Goal: Information Seeking & Learning: Learn about a topic

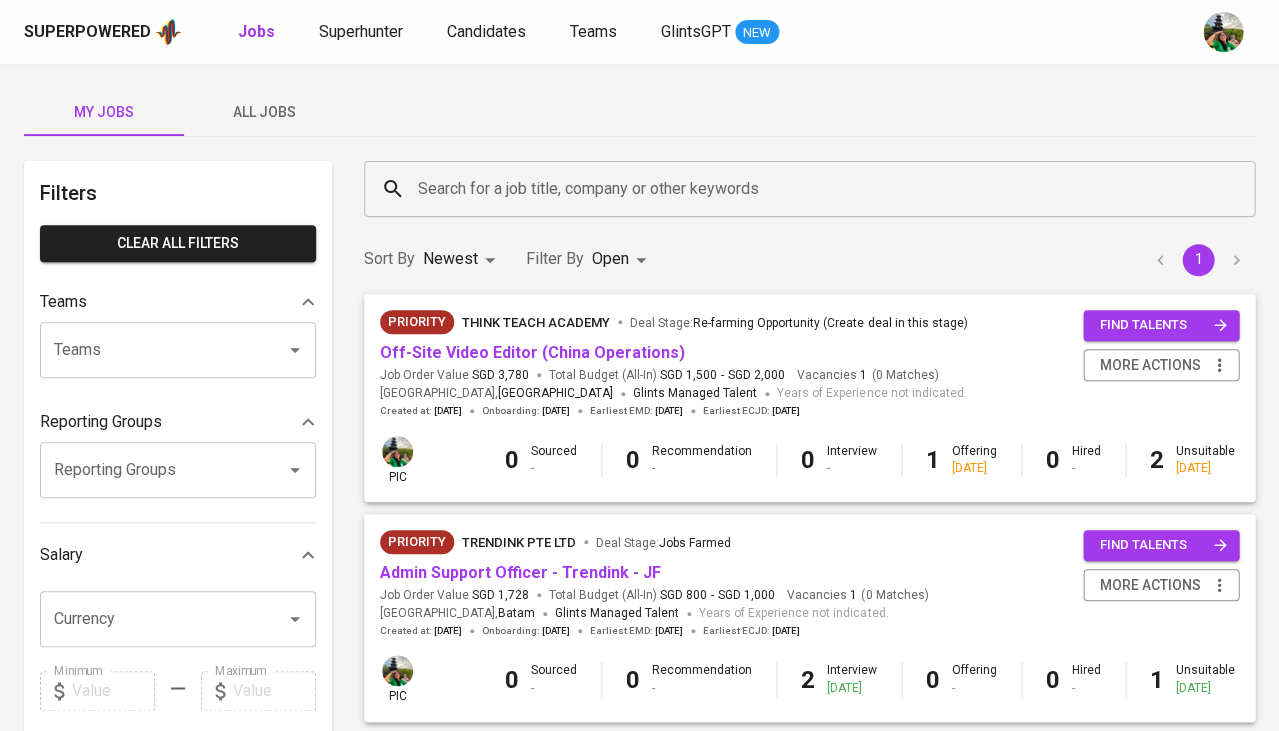
click at [283, 121] on span "All Jobs" at bounding box center [264, 112] width 136 height 25
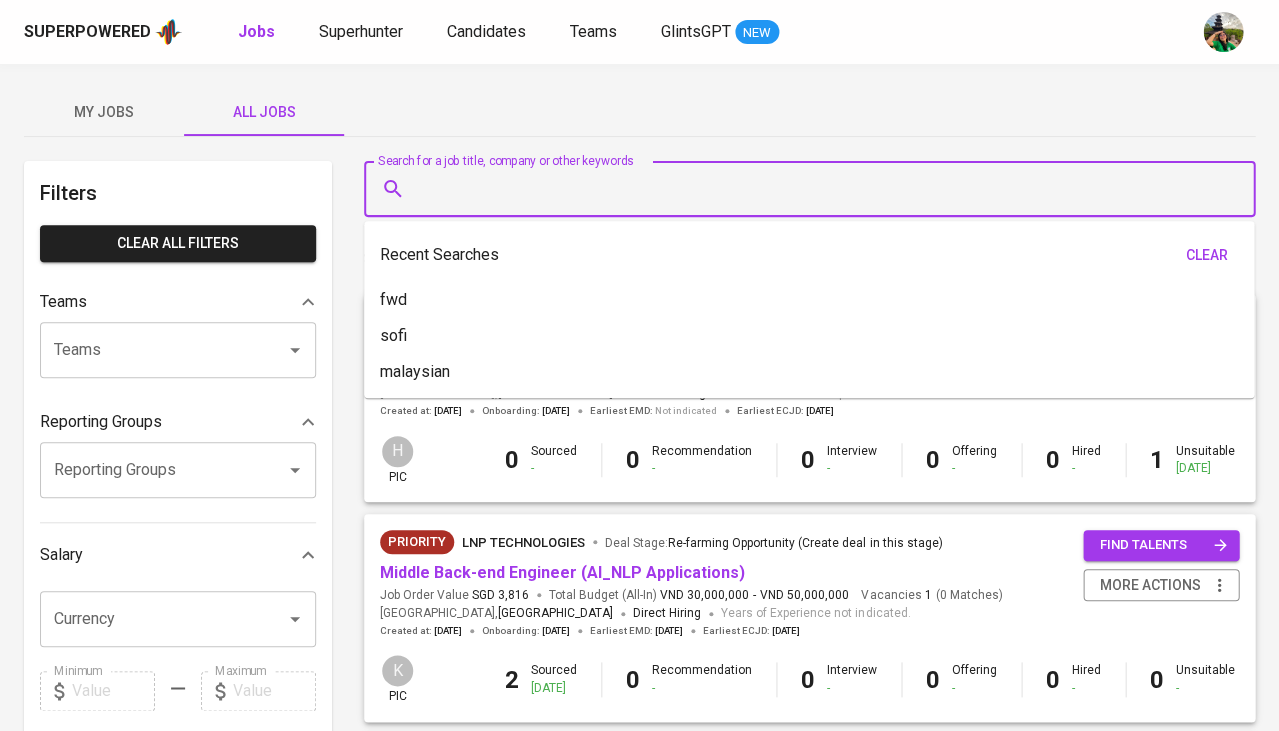
click at [487, 193] on input "Search for a job title, company or other keywords" at bounding box center [814, 189] width 803 height 38
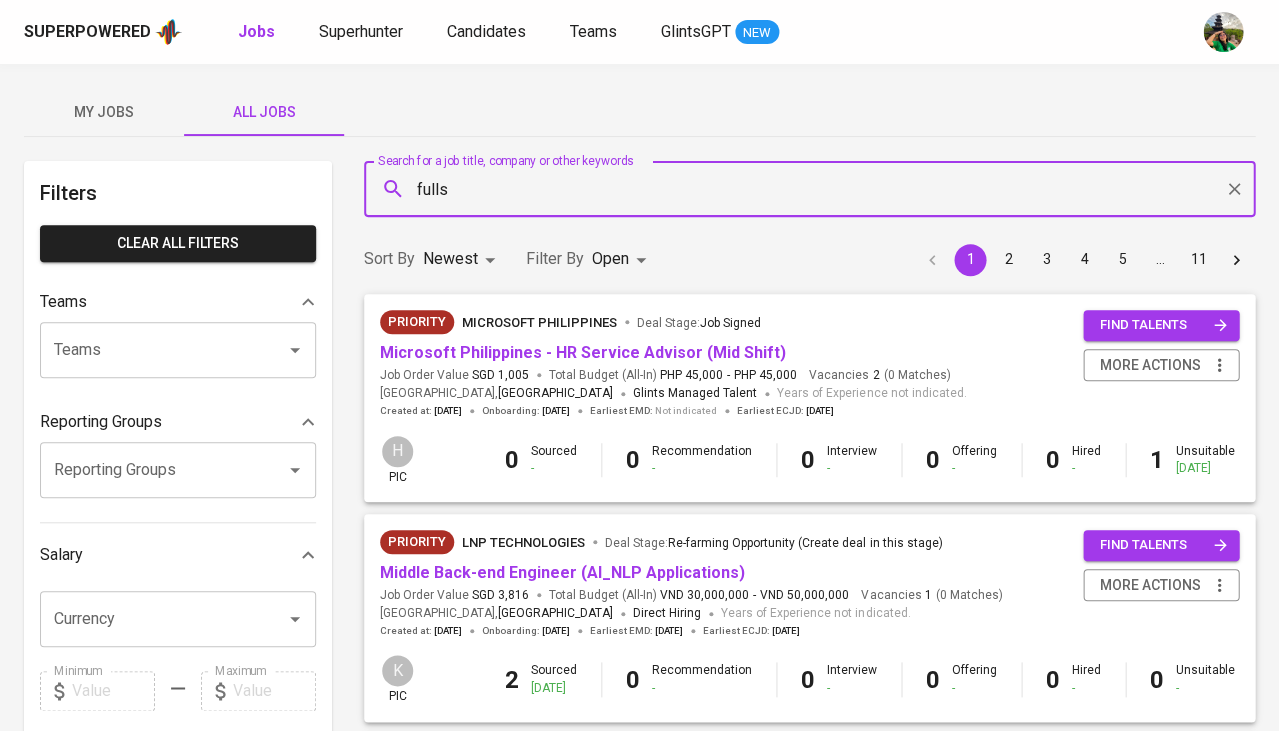
type input "fullst"
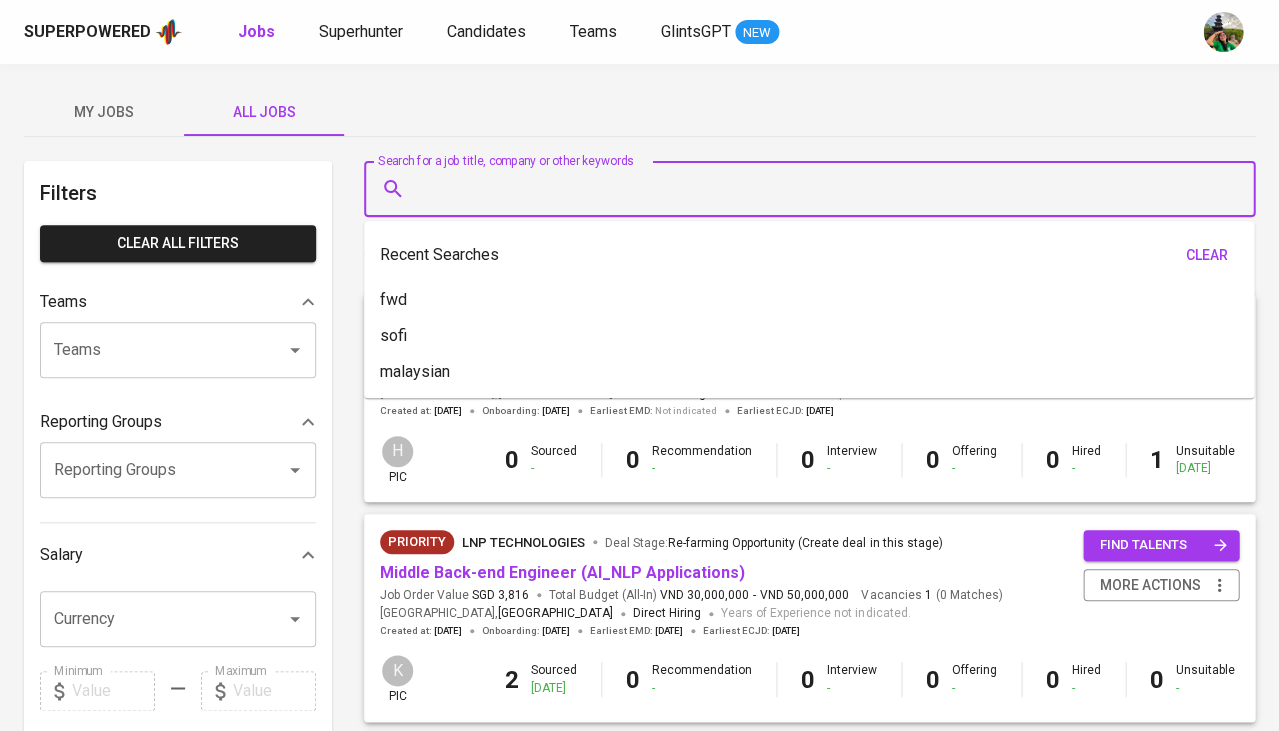
click at [98, 338] on input "Teams" at bounding box center [150, 350] width 202 height 38
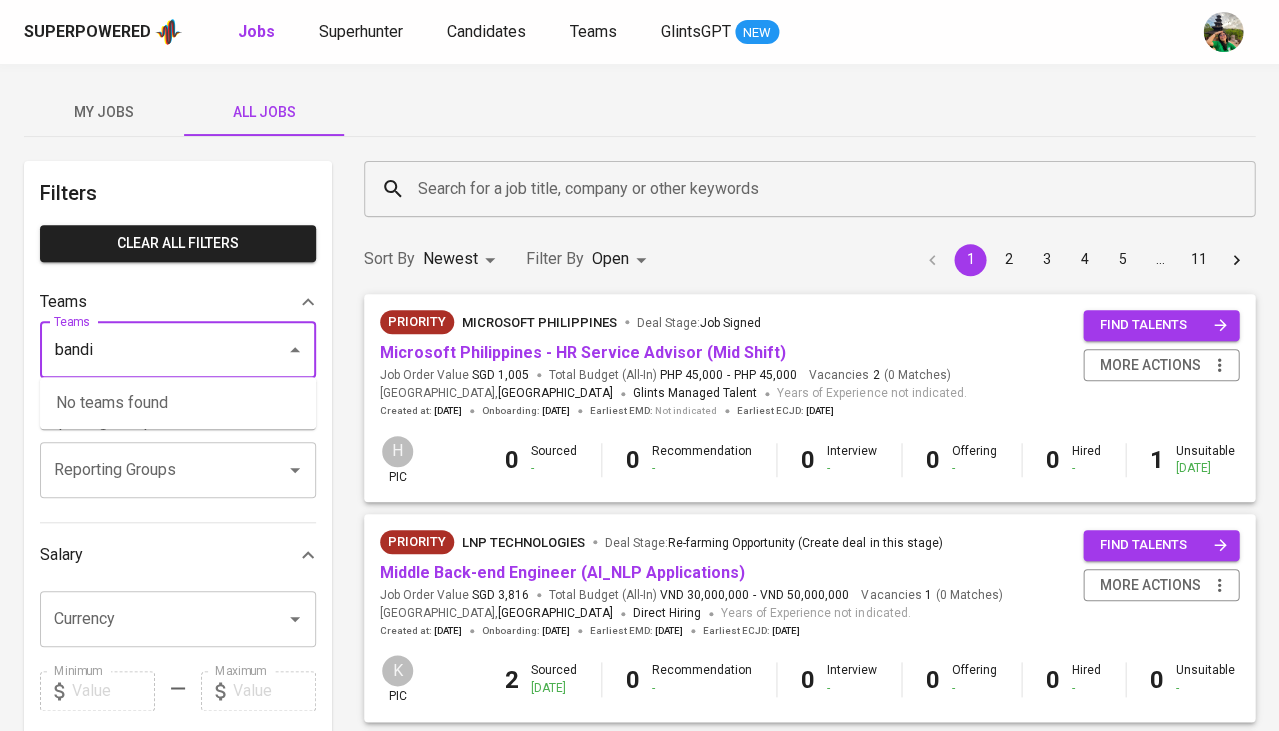
type input "bandi"
click at [139, 393] on li "Pod Bandi" at bounding box center [178, 403] width 276 height 36
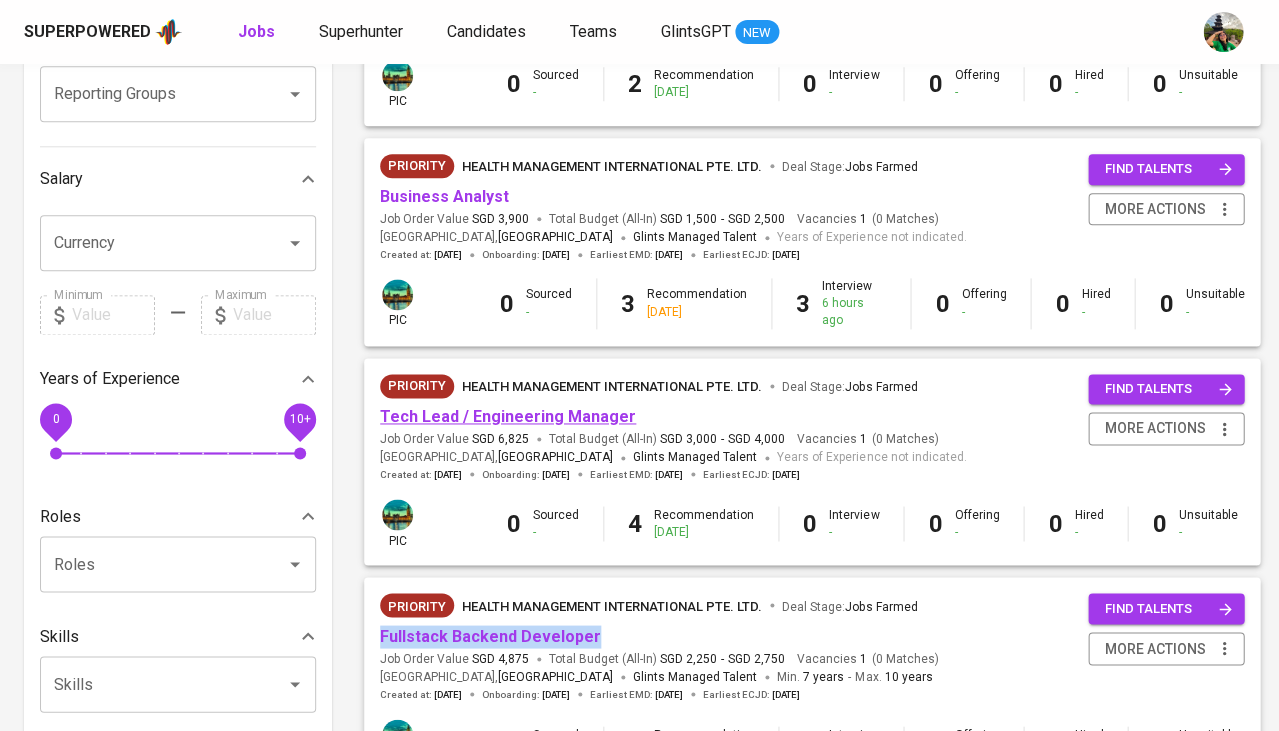
scroll to position [370, 0]
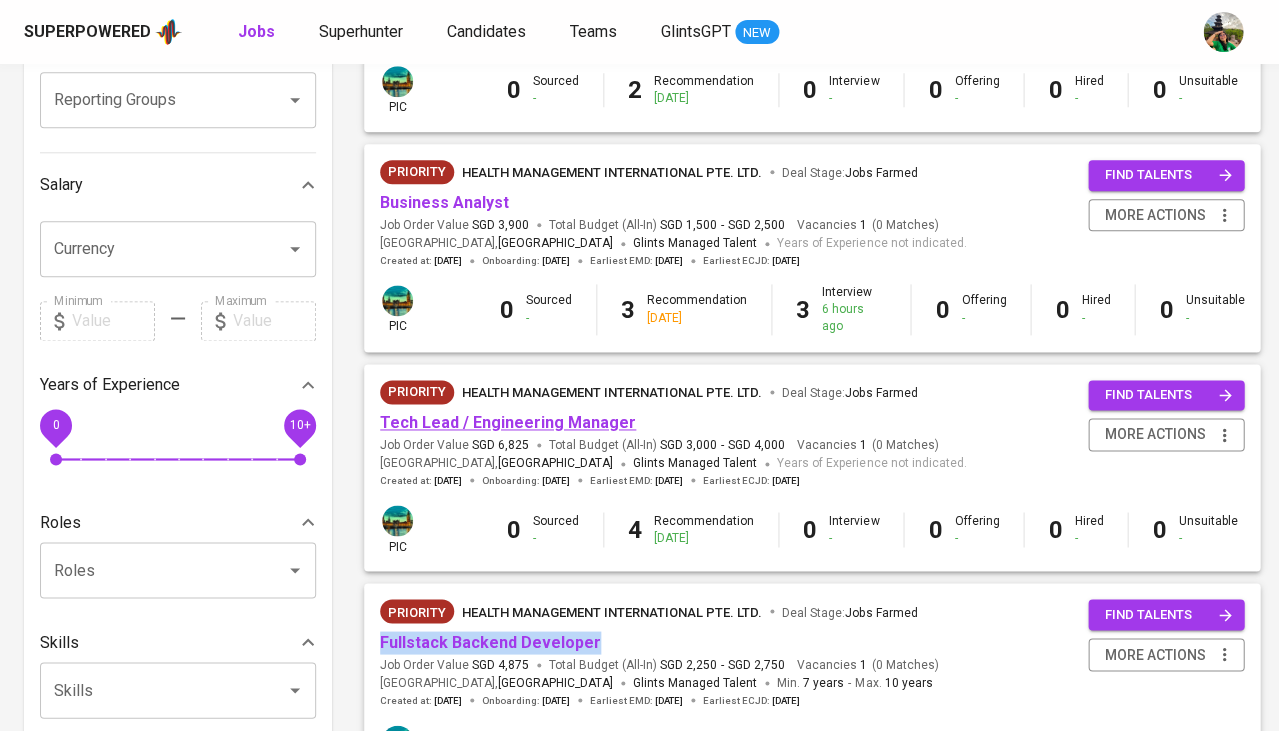
click at [565, 419] on link "Tech Lead / Engineering Manager" at bounding box center [508, 422] width 256 height 19
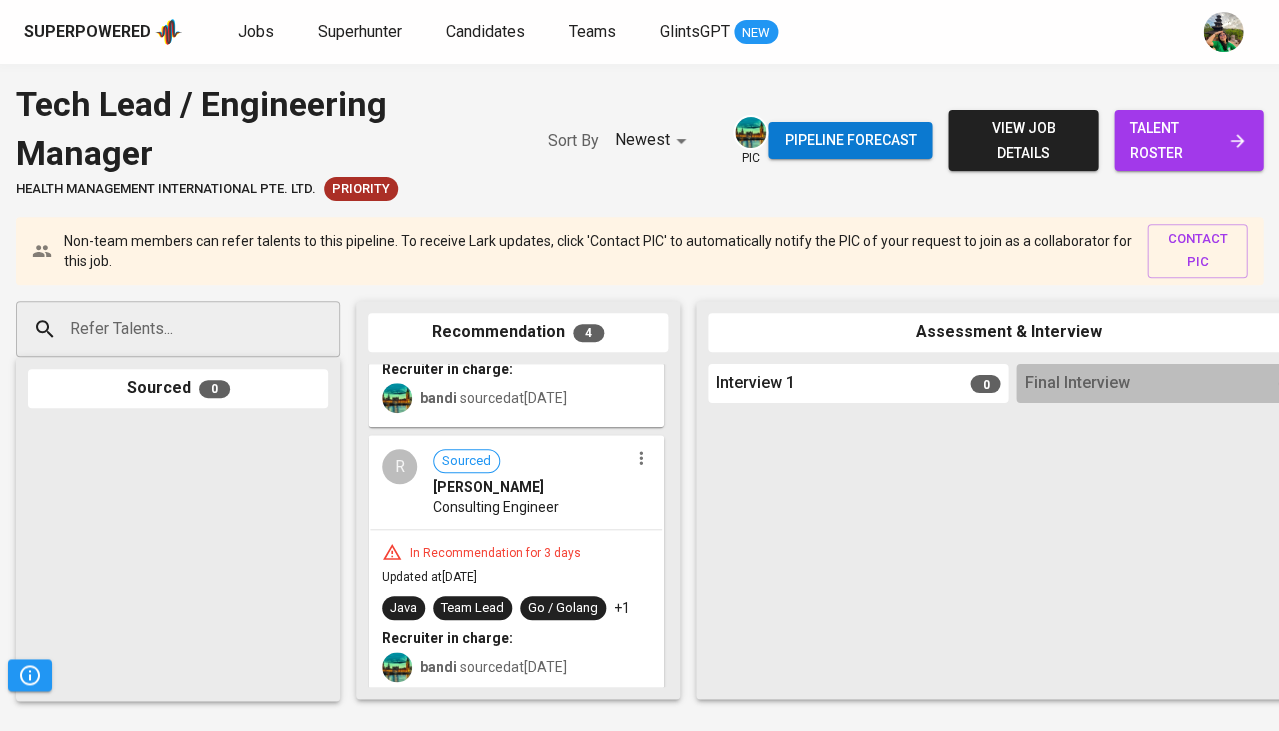
scroll to position [781, 0]
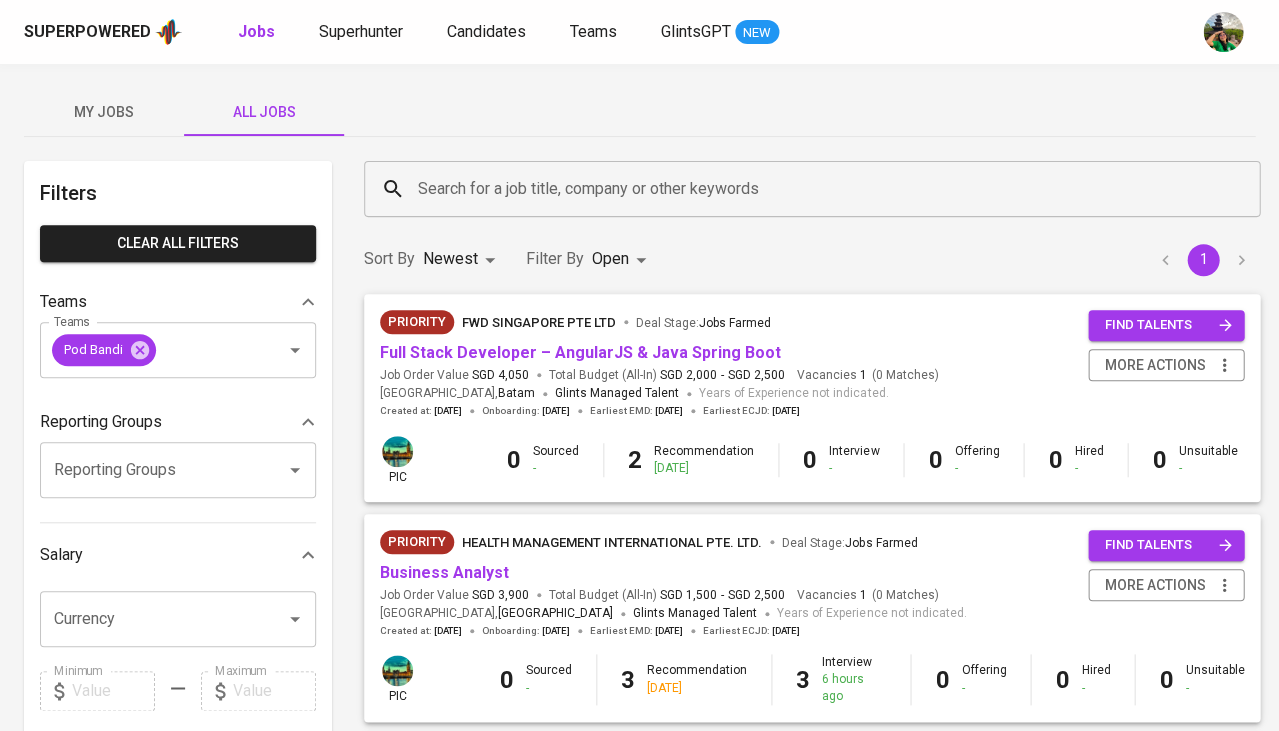
scroll to position [-1, 0]
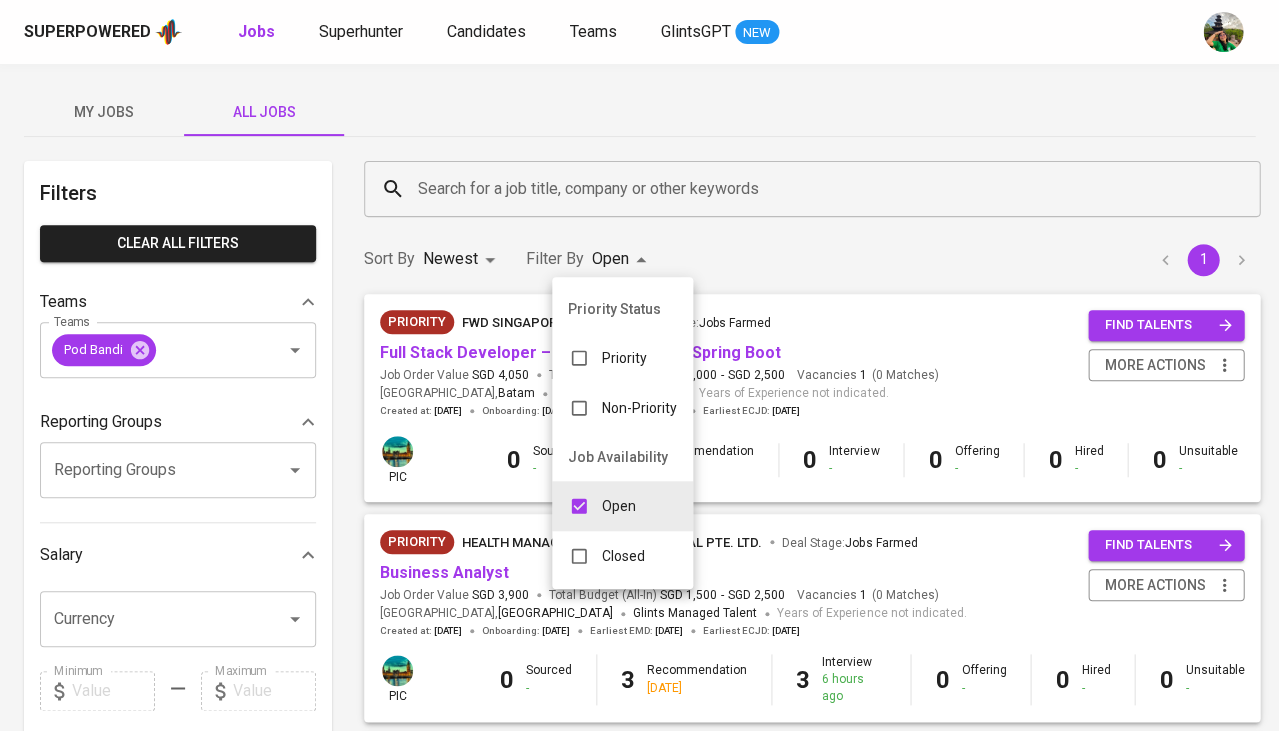
click at [580, 537] on input "checkbox" at bounding box center [579, 556] width 38 height 38
checkbox input "true"
type input "OPEN,CLOSE"
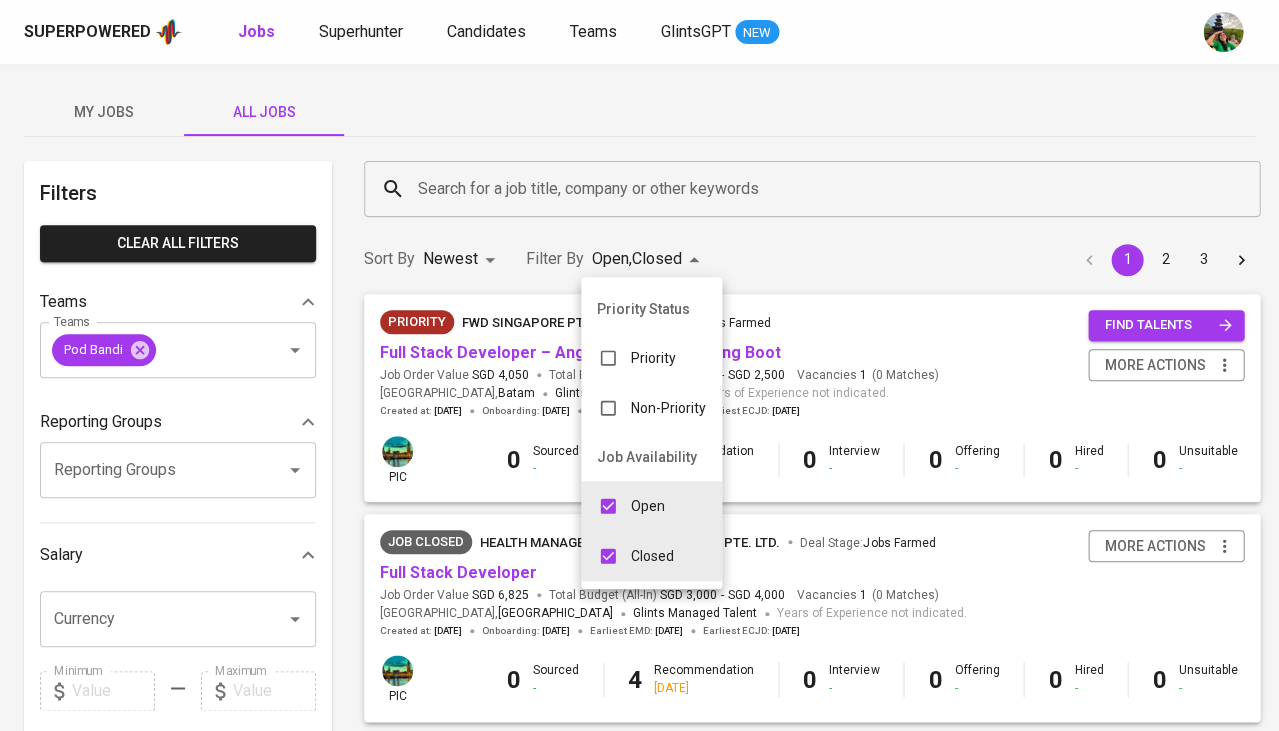
click at [506, 281] on div at bounding box center [639, 365] width 1279 height 731
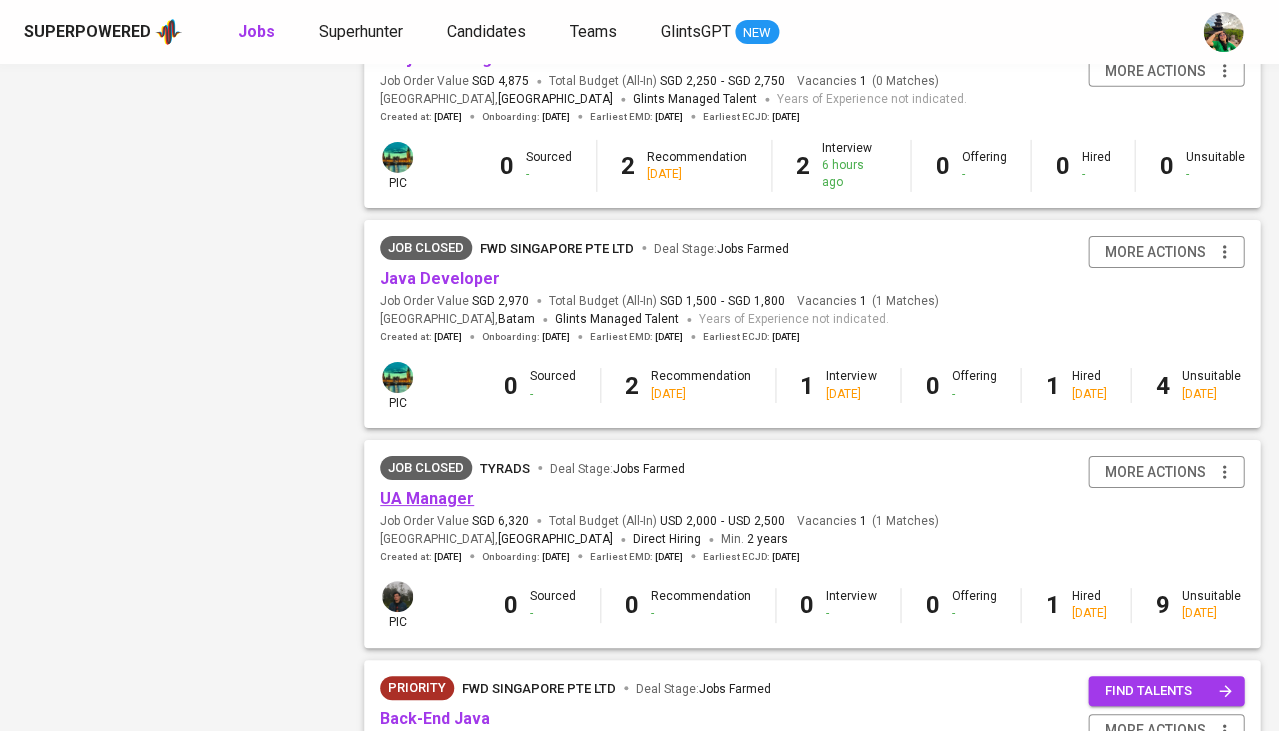
scroll to position [1439, 0]
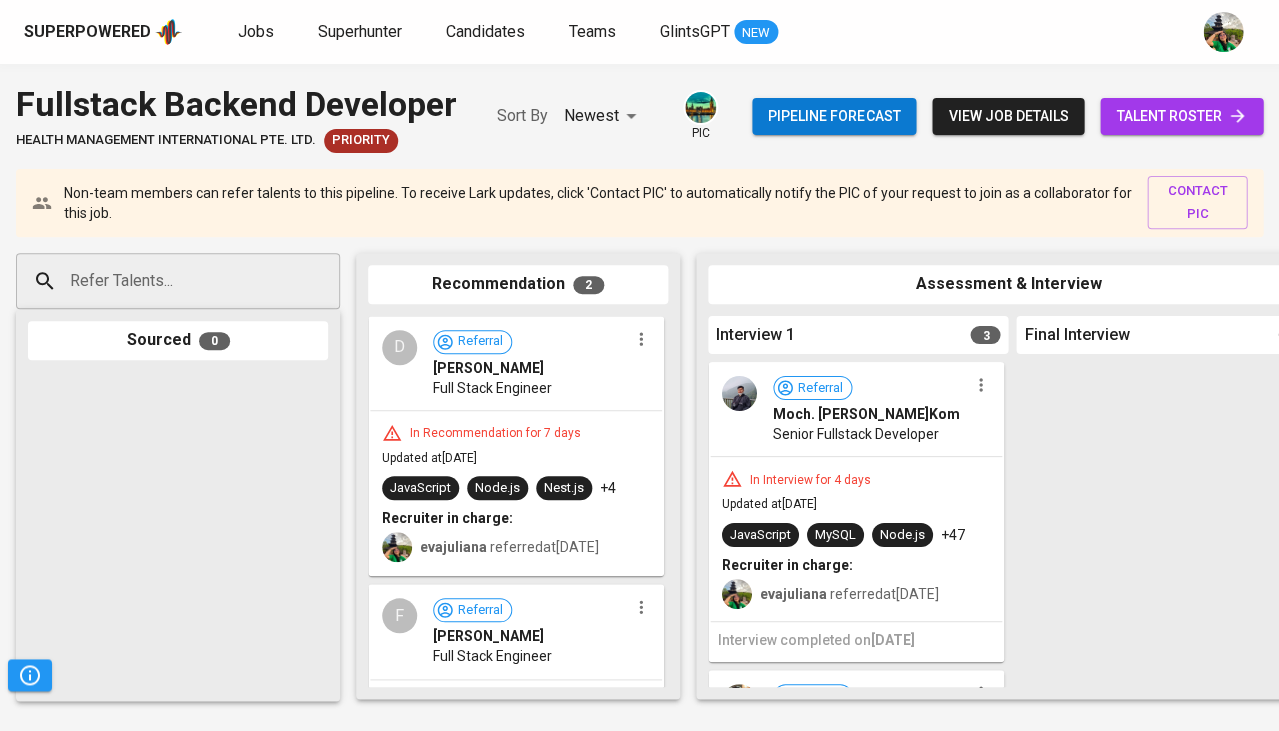
click at [1171, 114] on span "talent roster" at bounding box center [1181, 116] width 131 height 25
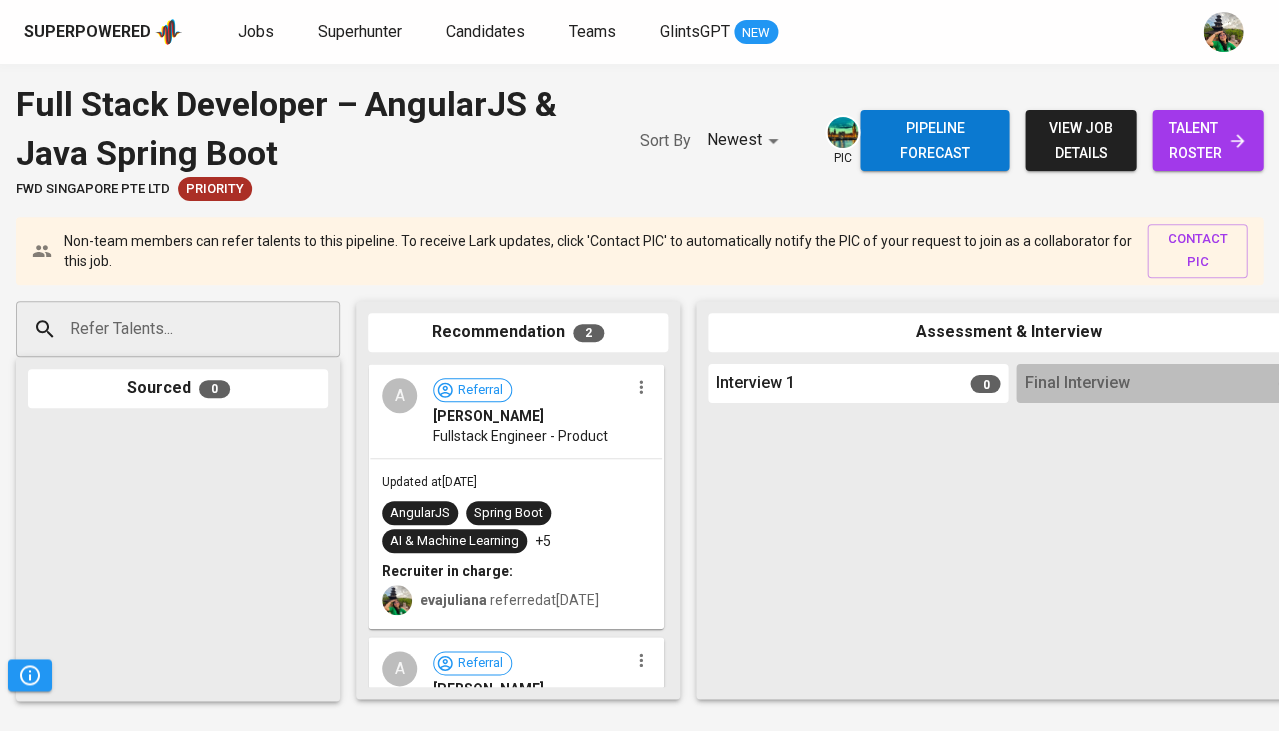
click at [1205, 140] on span "talent roster" at bounding box center [1207, 140] width 79 height 49
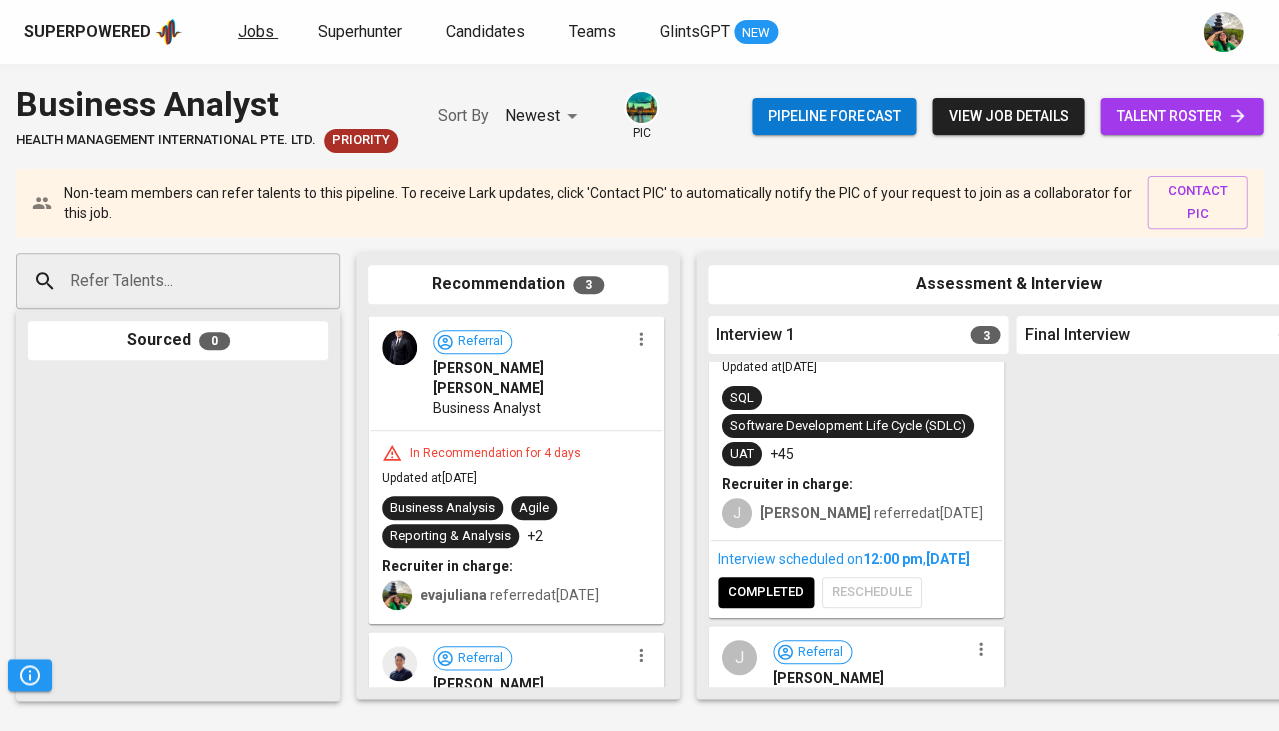
click at [264, 32] on span "Jobs" at bounding box center [256, 31] width 36 height 19
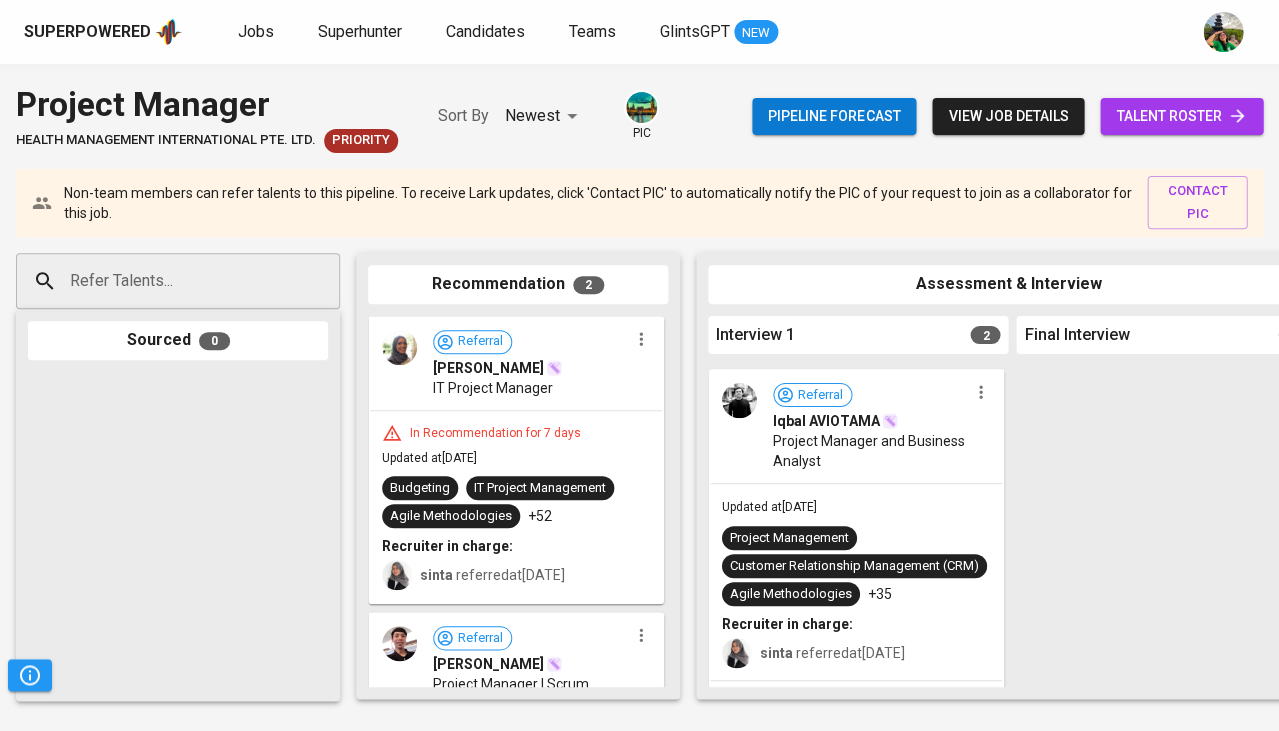
scroll to position [342, 0]
click at [1137, 118] on span "talent roster" at bounding box center [1181, 116] width 131 height 25
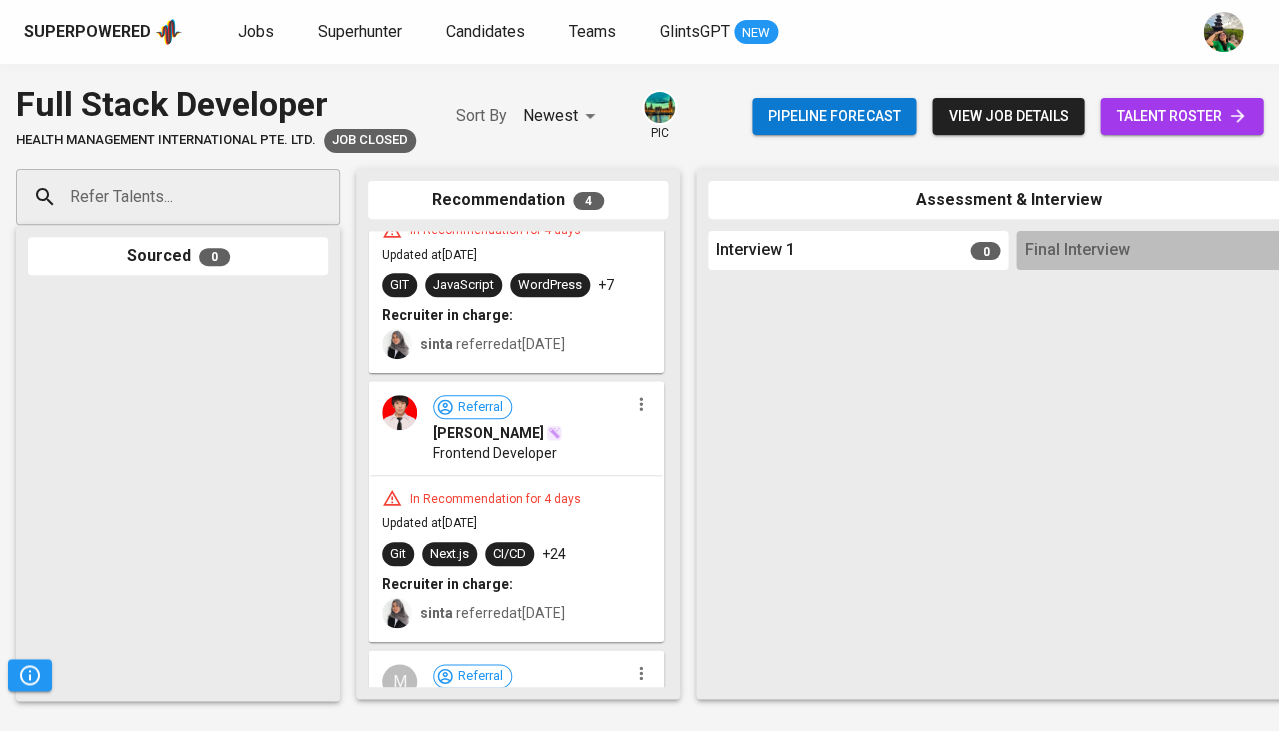
scroll to position [119, 0]
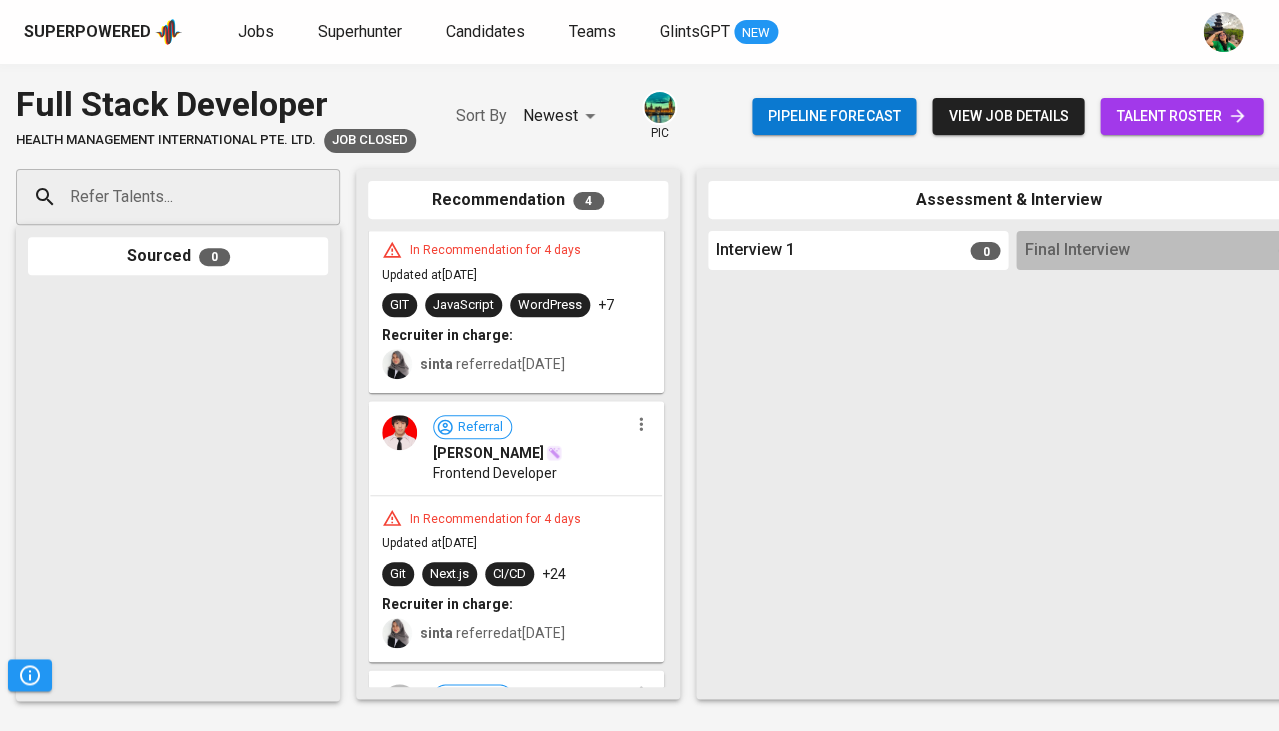
click at [1178, 113] on span "talent roster" at bounding box center [1181, 116] width 131 height 25
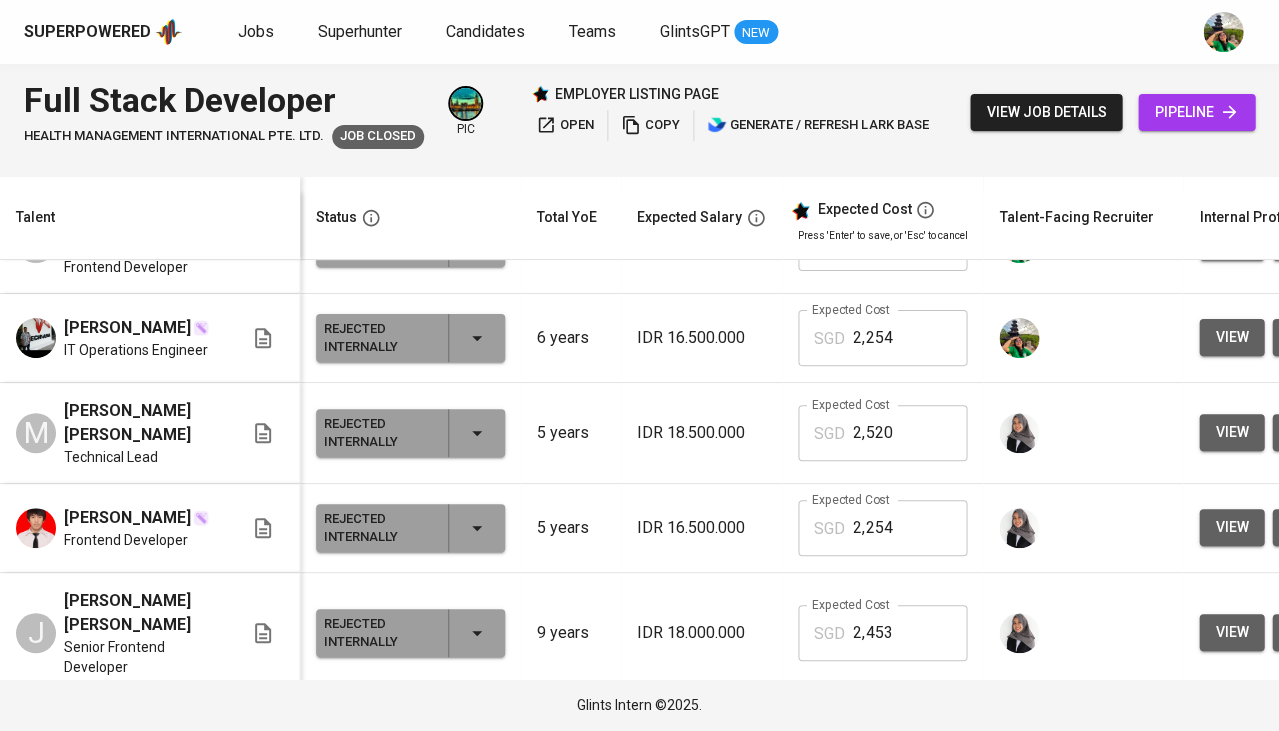
scroll to position [66, 0]
